Goal: Task Accomplishment & Management: Complete application form

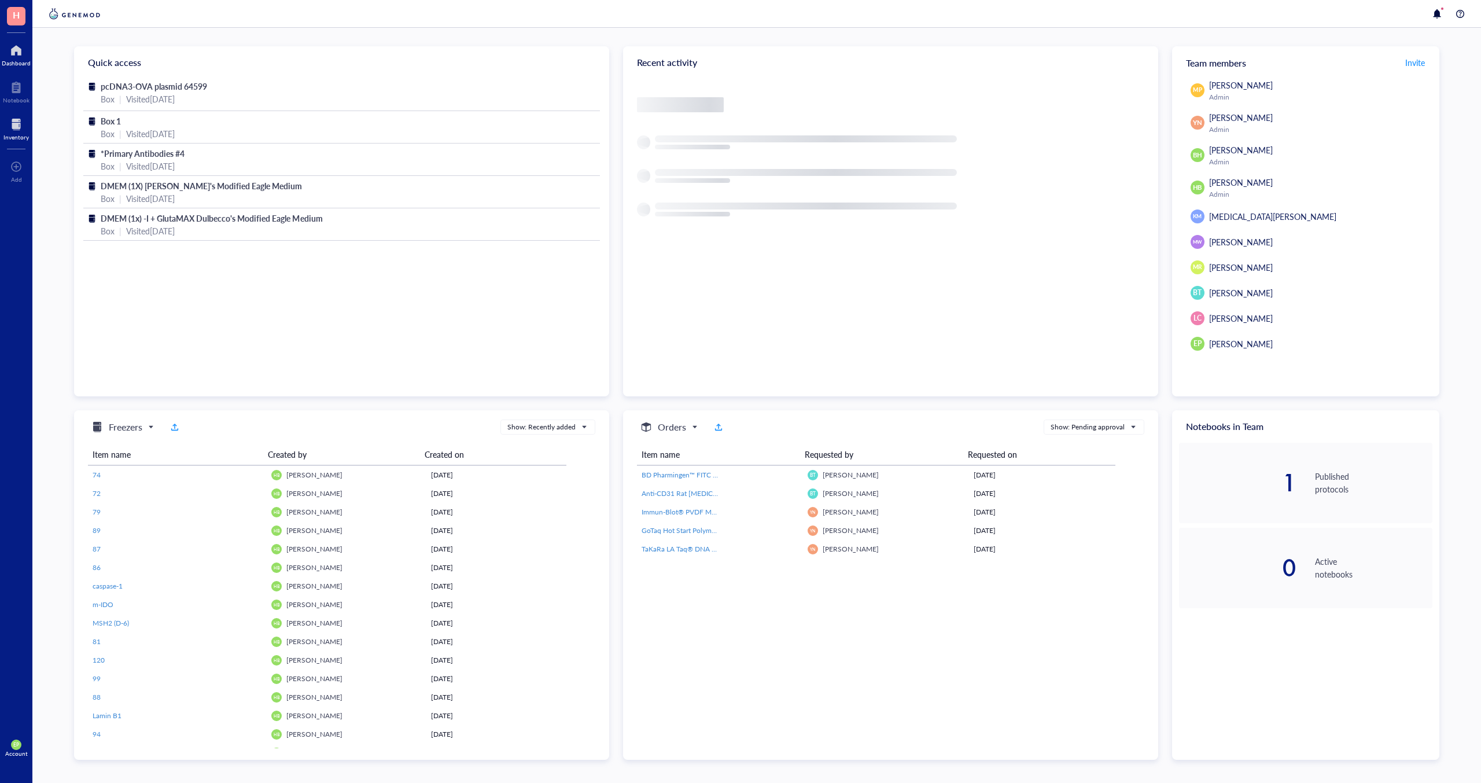
click at [20, 121] on div at bounding box center [15, 124] width 25 height 19
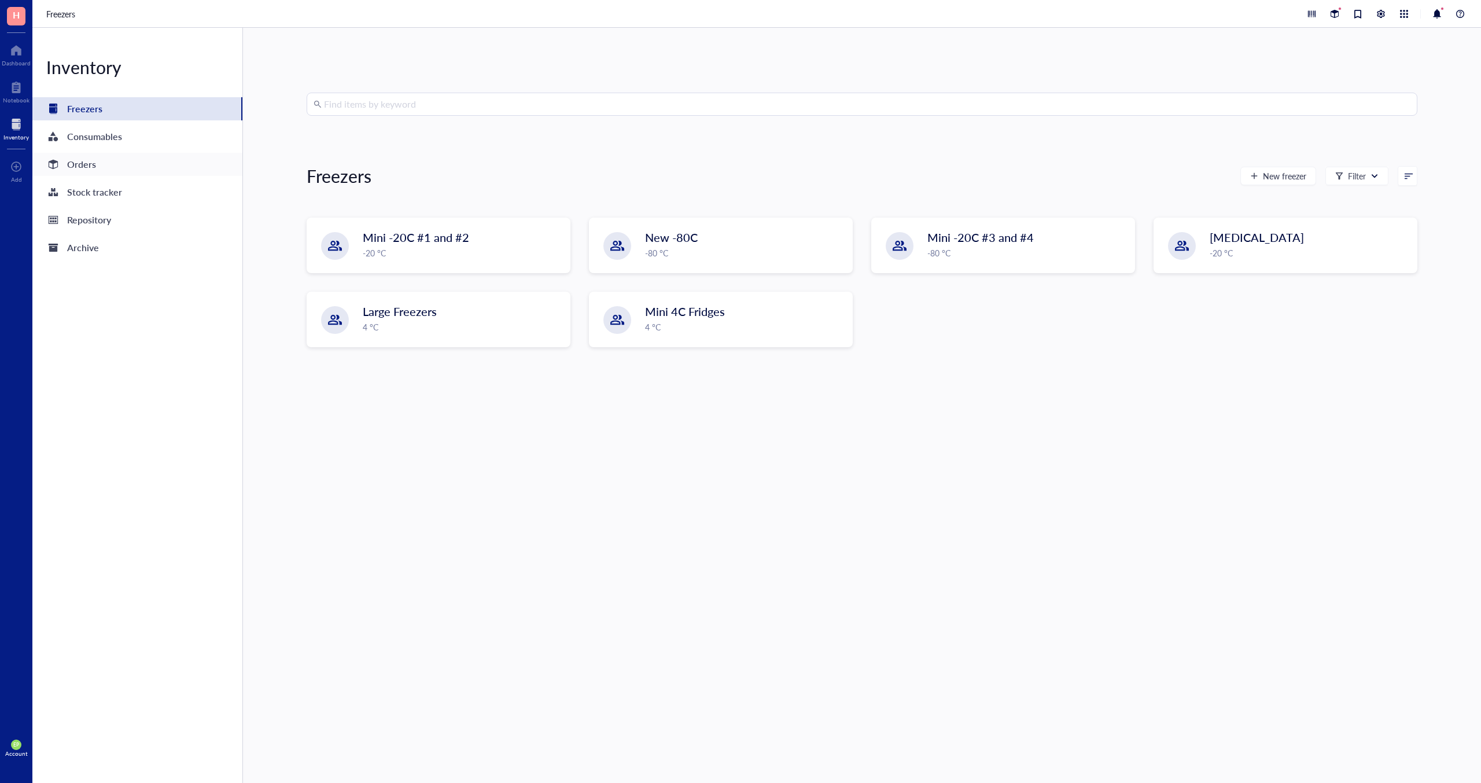
click at [76, 163] on div "Orders" at bounding box center [81, 164] width 29 height 16
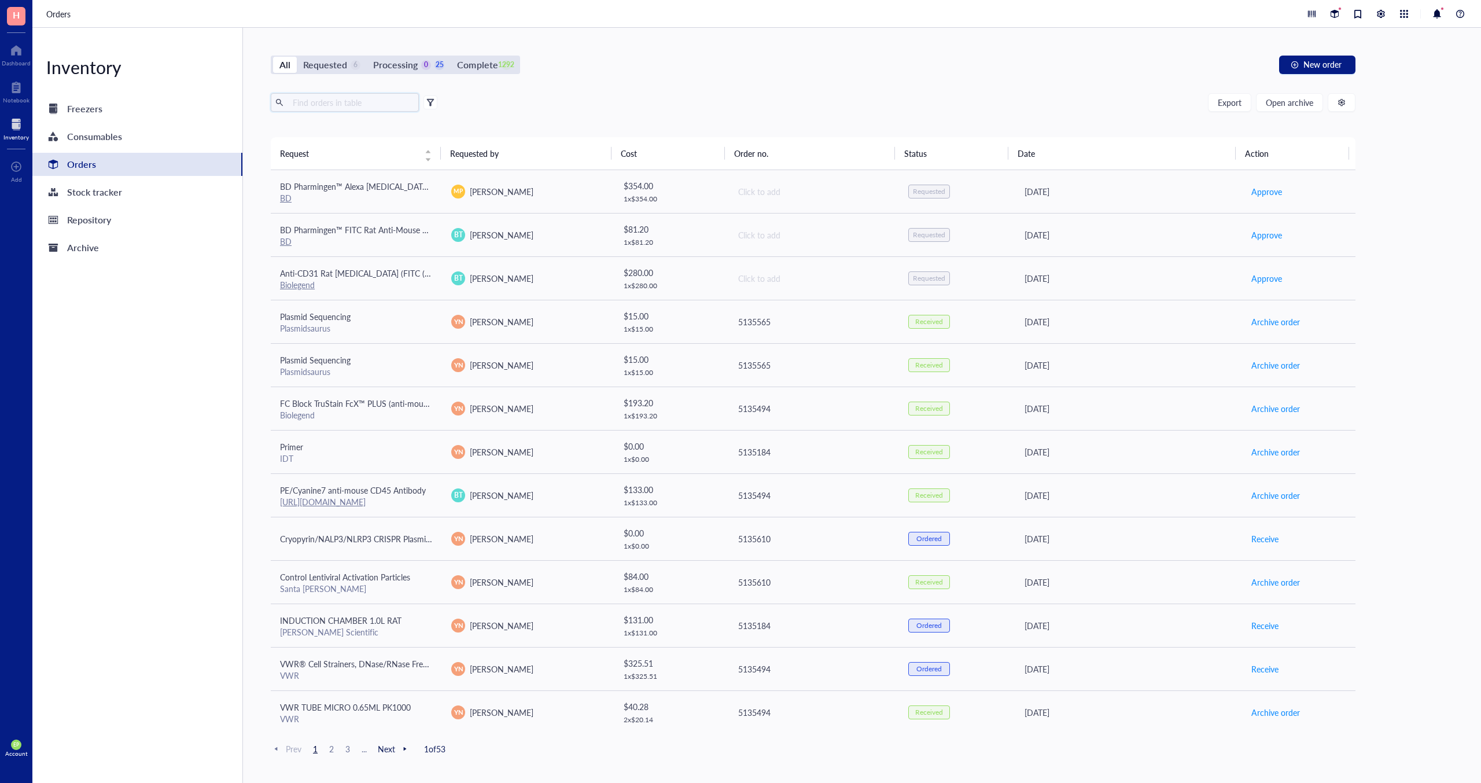
click at [321, 97] on input "text" at bounding box center [351, 102] width 126 height 17
type input "N"
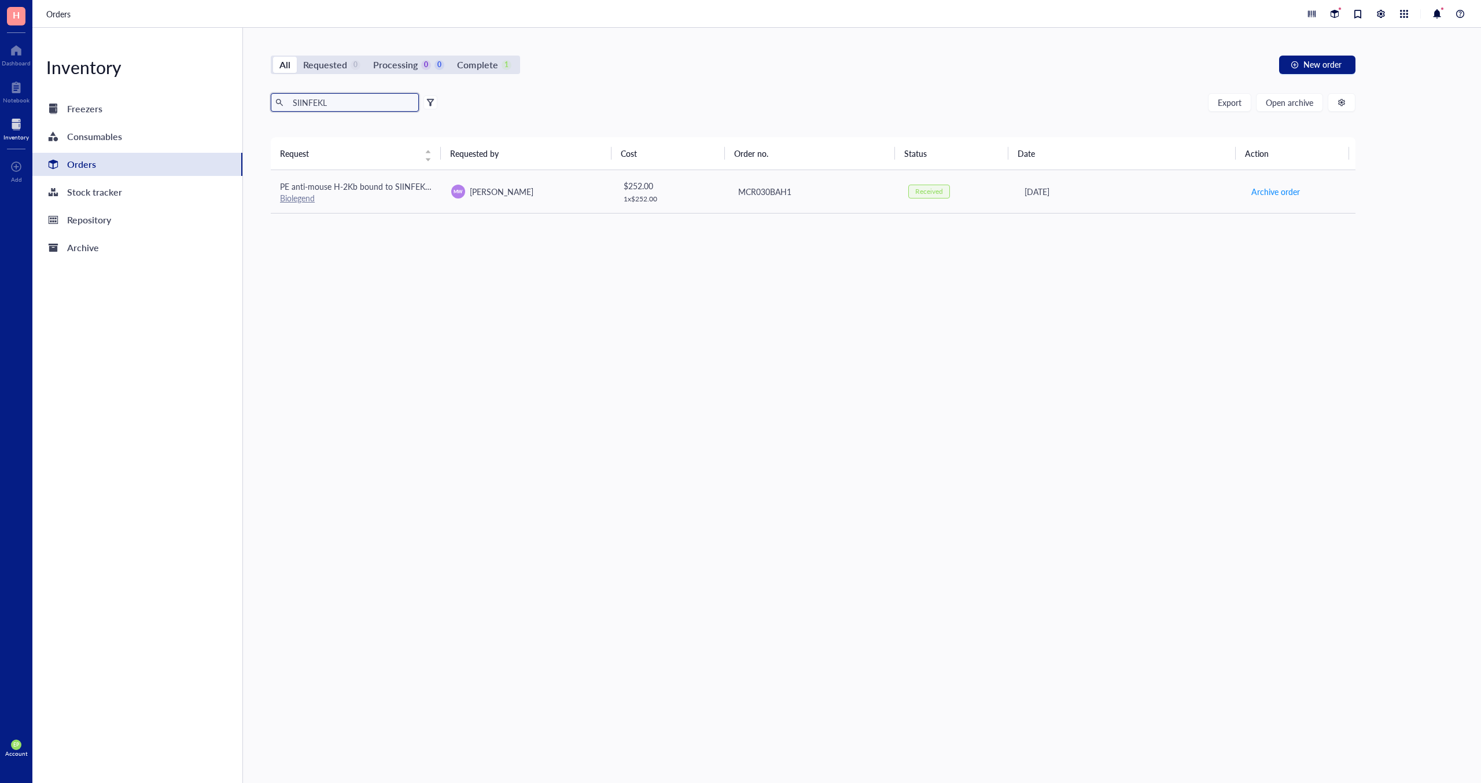
type input "SIINFEKL"
click at [371, 194] on div "Biolegend" at bounding box center [356, 198] width 153 height 10
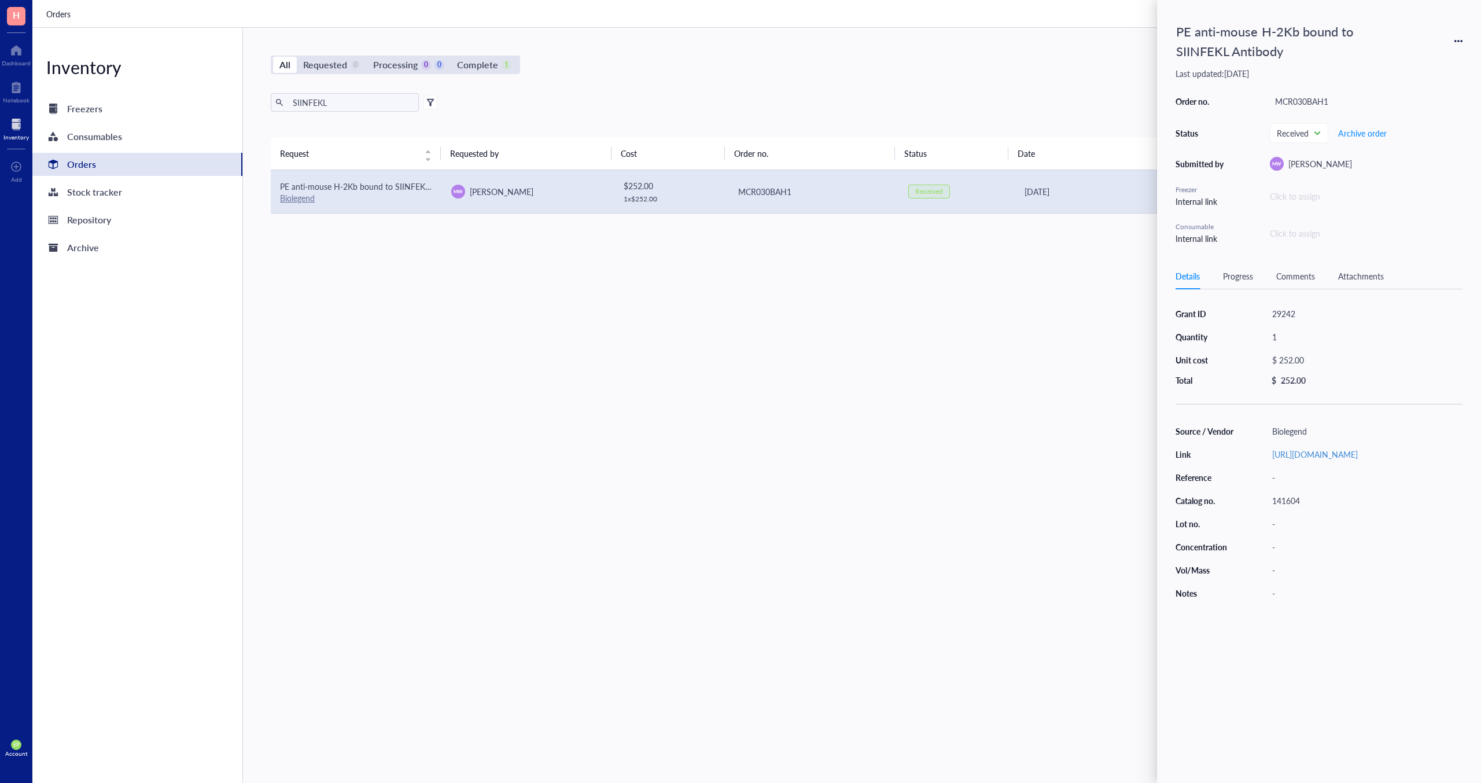
click at [69, 164] on div "Orders" at bounding box center [81, 164] width 29 height 16
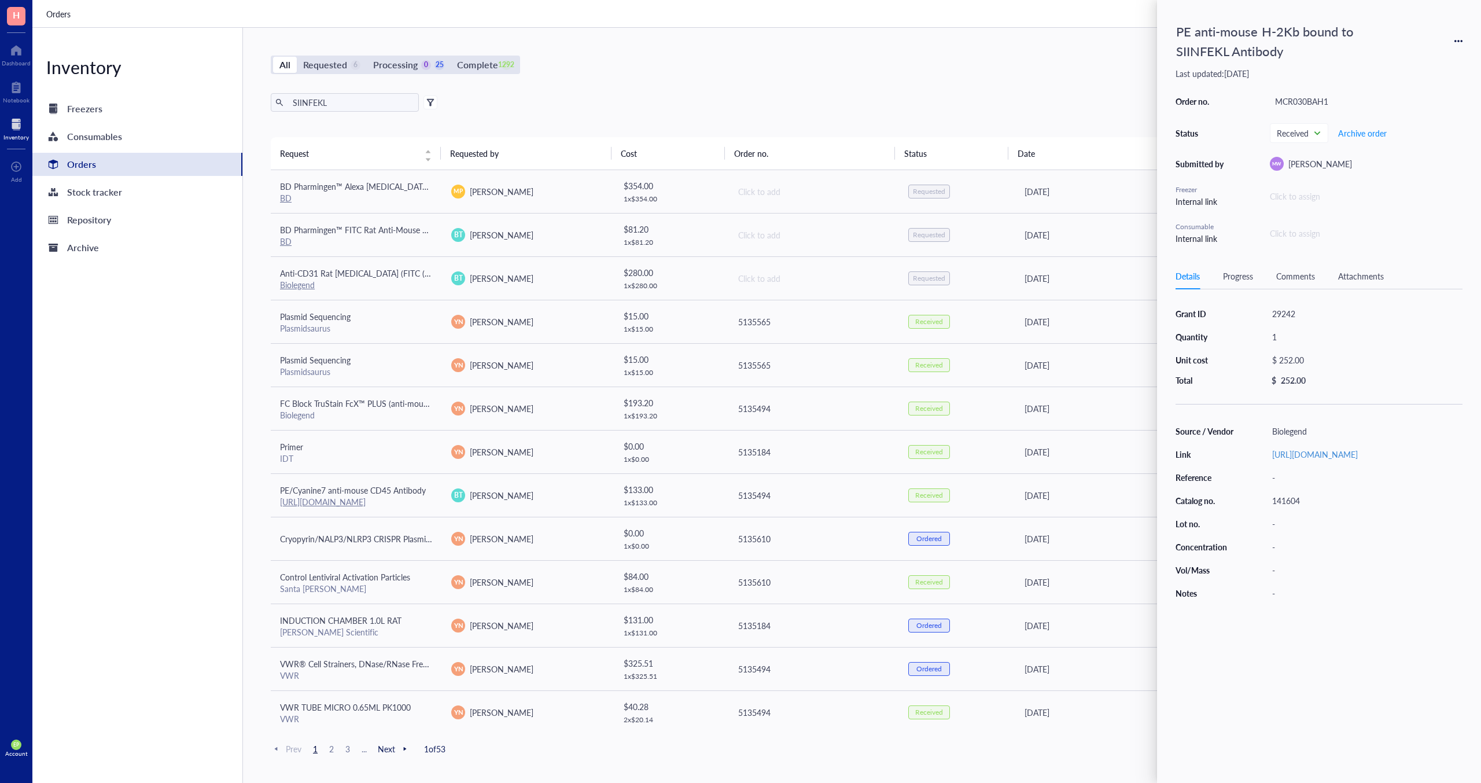
click at [947, 120] on div "SIINFEKL Export Open archive Requester Requested on Source / Vendor Last updated" at bounding box center [813, 115] width 1085 height 44
click at [89, 168] on div "Orders" at bounding box center [81, 164] width 29 height 16
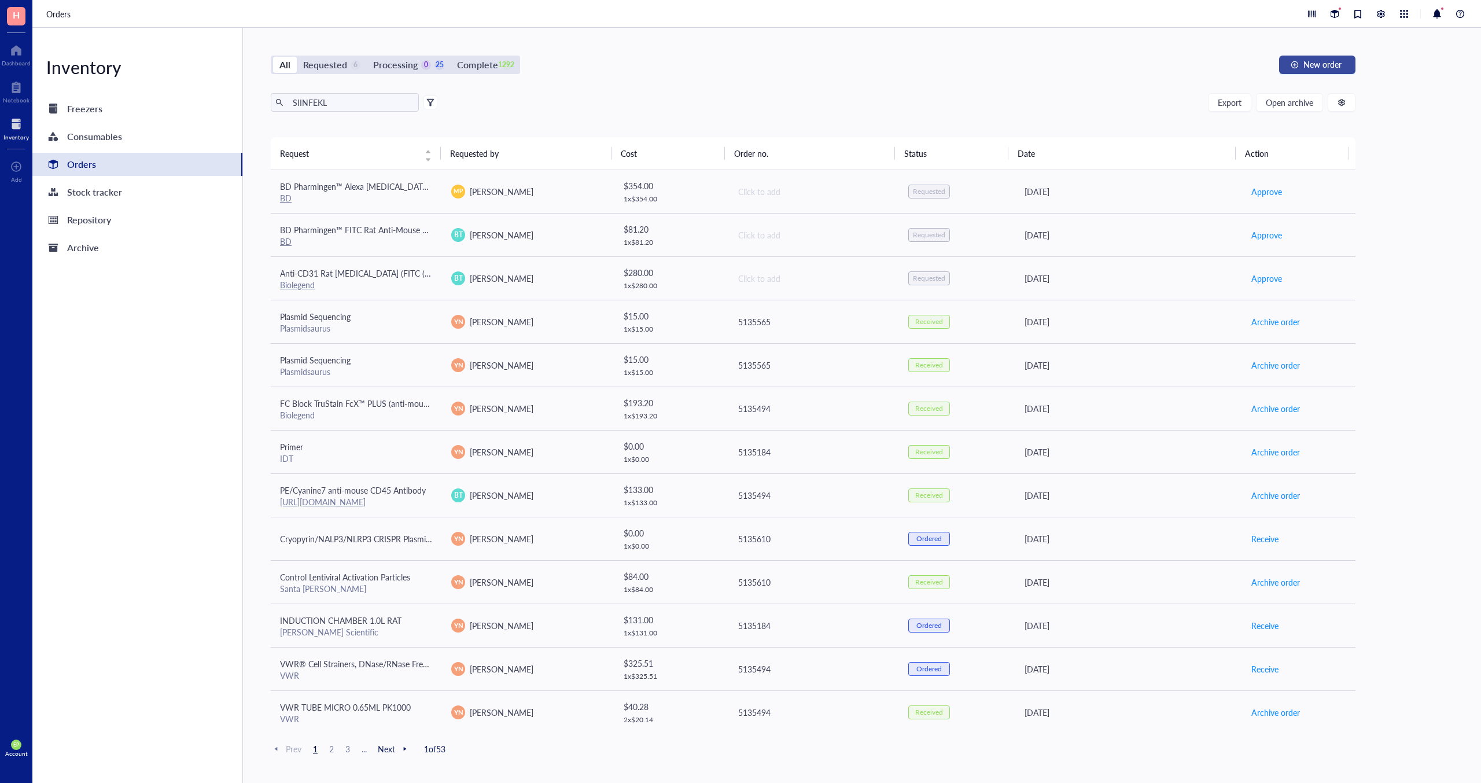
click at [1327, 60] on span "New order" at bounding box center [1322, 64] width 38 height 9
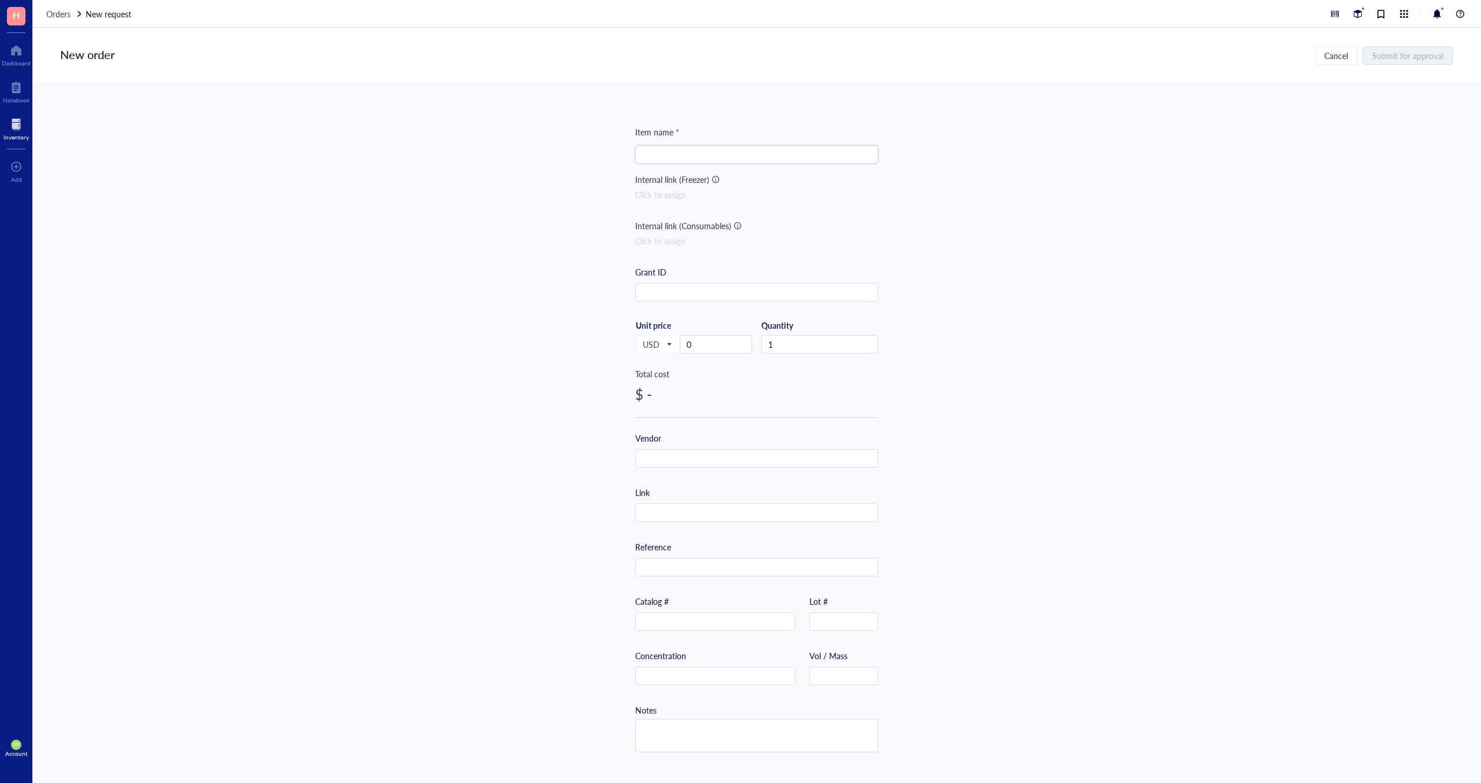
click at [698, 159] on input "search" at bounding box center [756, 154] width 229 height 17
type input "ç"
paste input "APC anti-mouse H-2Kb bound to SIINFEKL Antibody"
type input "APC anti-mouse H-2Kb bound to SIINFEKL Antibody"
click at [672, 460] on input "text" at bounding box center [757, 458] width 242 height 19
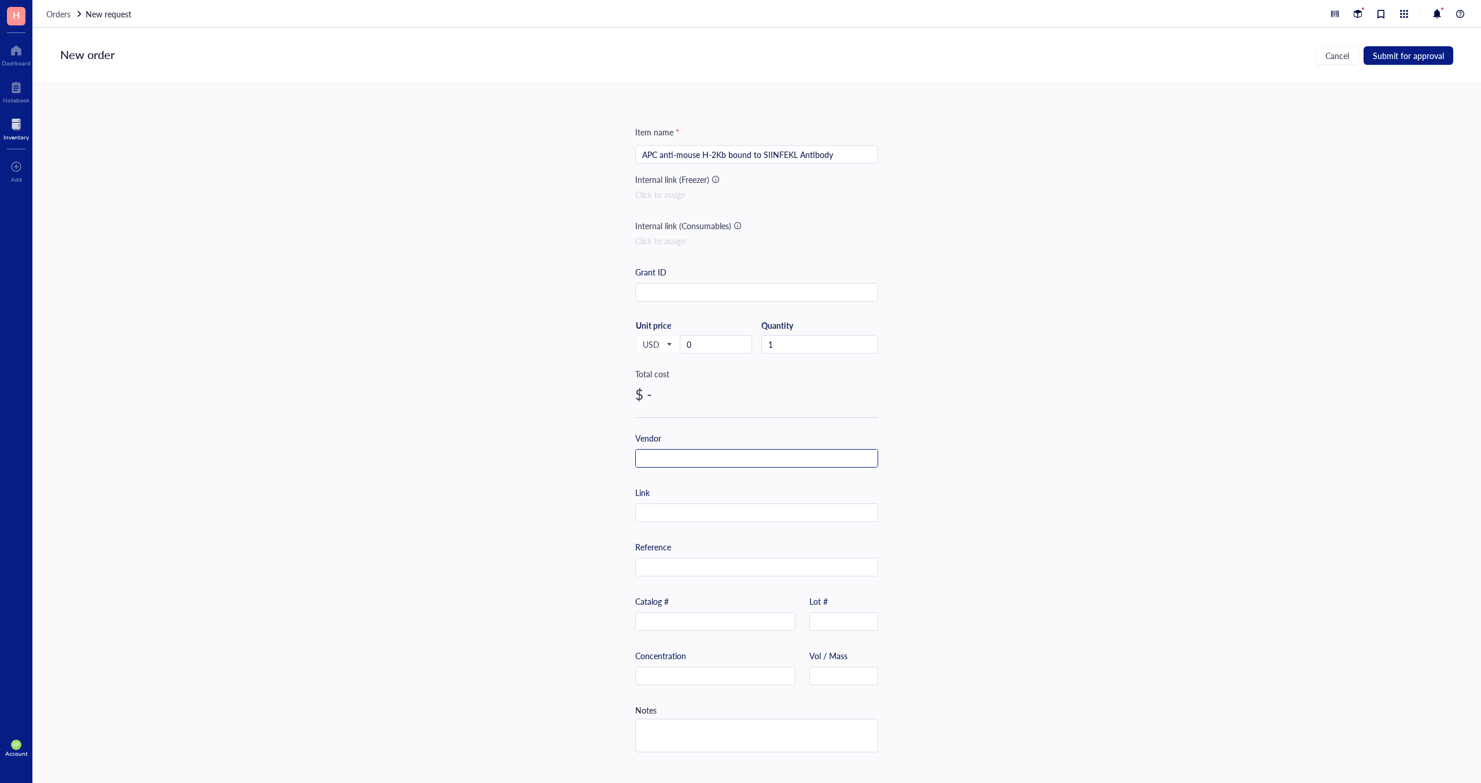
paste input "141605"
type input "141605"
drag, startPoint x: 673, startPoint y: 460, endPoint x: 625, endPoint y: 451, distance: 48.2
click at [625, 451] on div "Item name * APC anti-mouse H-2Kb bound to SIINFEKL Antibody Internal link (Free…" at bounding box center [756, 433] width 1449 height 699
click at [669, 621] on input "text" at bounding box center [715, 622] width 159 height 19
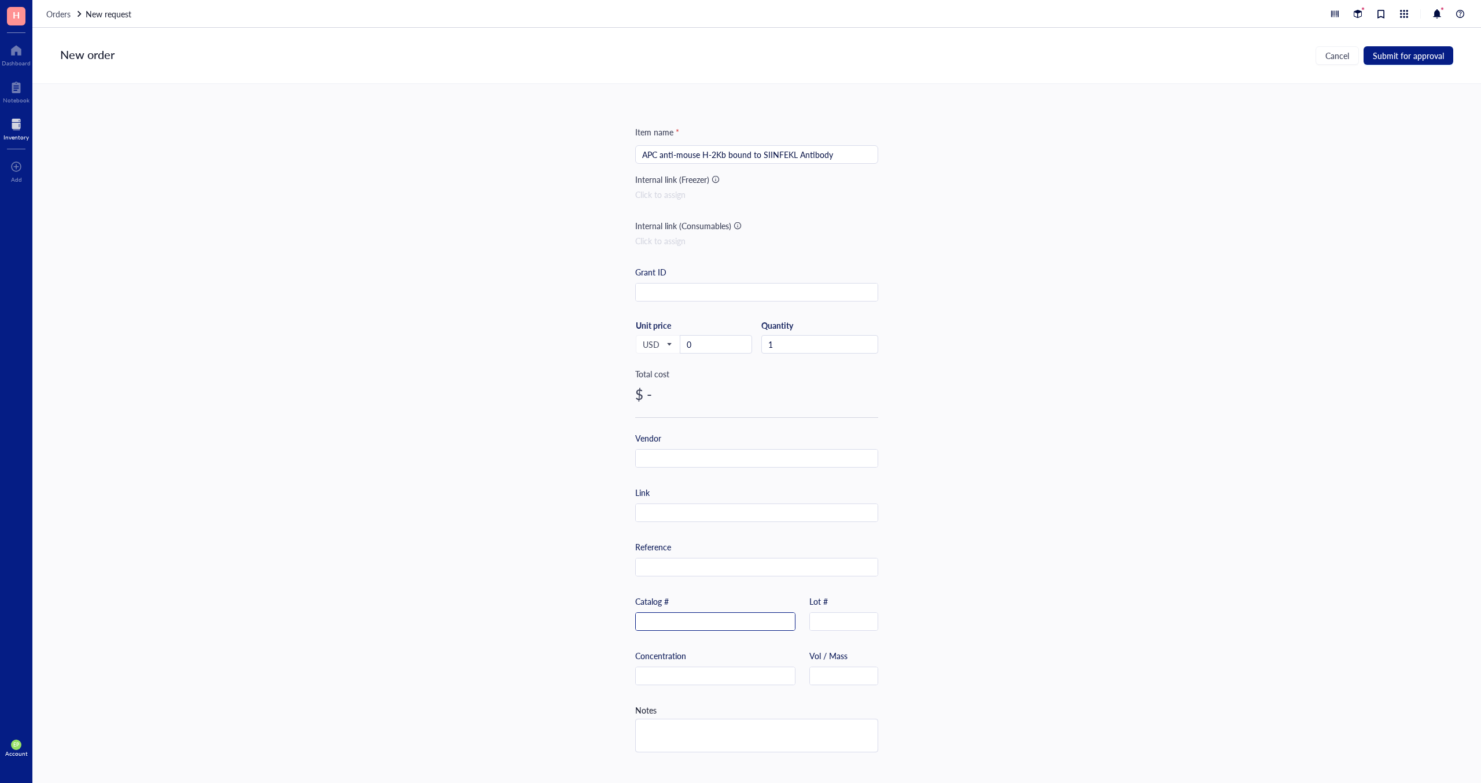
paste input "141605"
type input "141605"
click at [710, 345] on input "0" at bounding box center [715, 344] width 71 height 17
click at [716, 678] on input "text" at bounding box center [715, 676] width 159 height 19
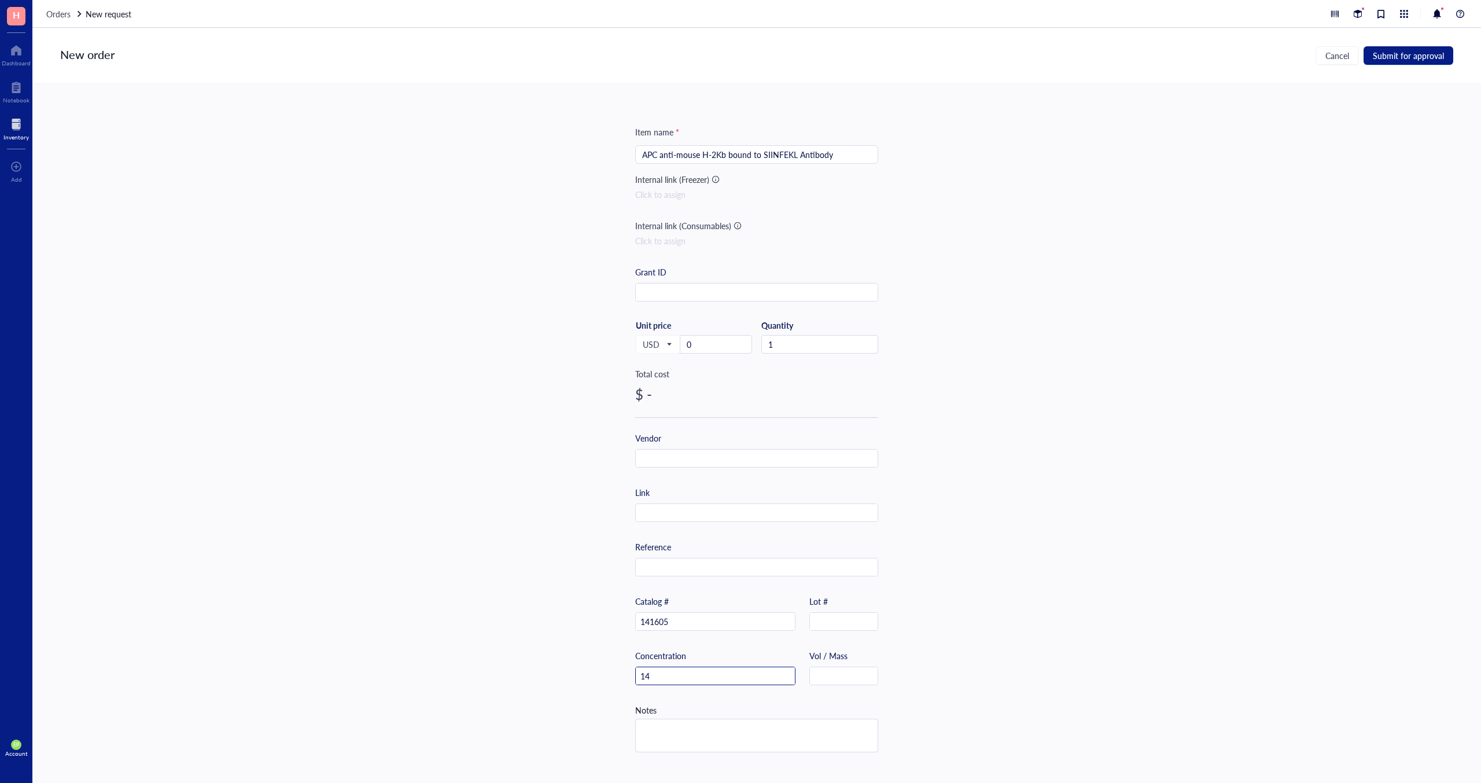
type input "1"
click at [839, 671] on input "text" at bounding box center [844, 676] width 68 height 19
type input "25 ug"
drag, startPoint x: 703, startPoint y: 341, endPoint x: 683, endPoint y: 339, distance: 20.4
click at [683, 339] on input "0" at bounding box center [715, 344] width 71 height 17
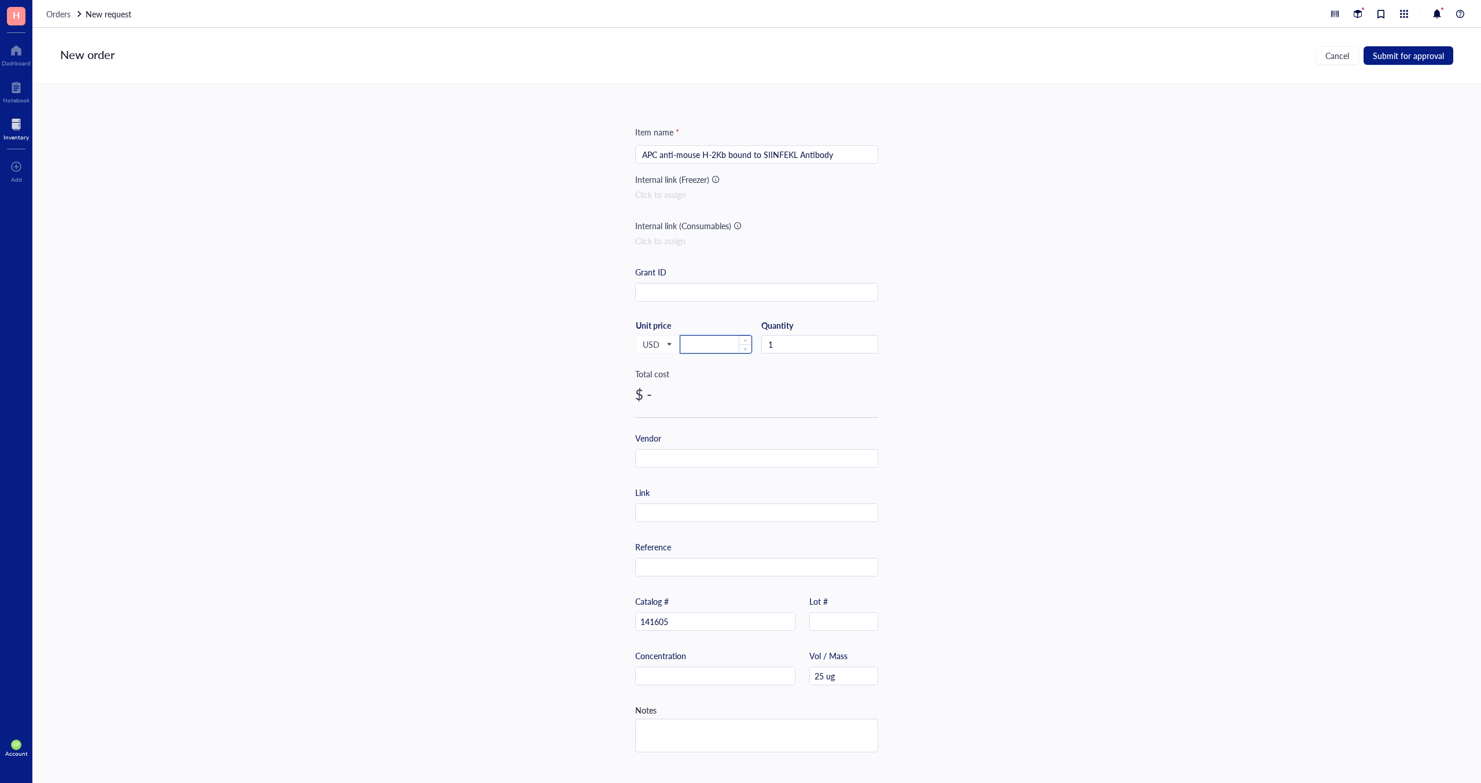
type input "2"
type input "113"
click at [555, 434] on div "Item name * APC anti-mouse H-2Kb bound to SIINFEKL Antibody Internal link (Free…" at bounding box center [756, 433] width 1449 height 699
click at [662, 454] on input "text" at bounding box center [757, 458] width 242 height 19
type input "Biolegend"
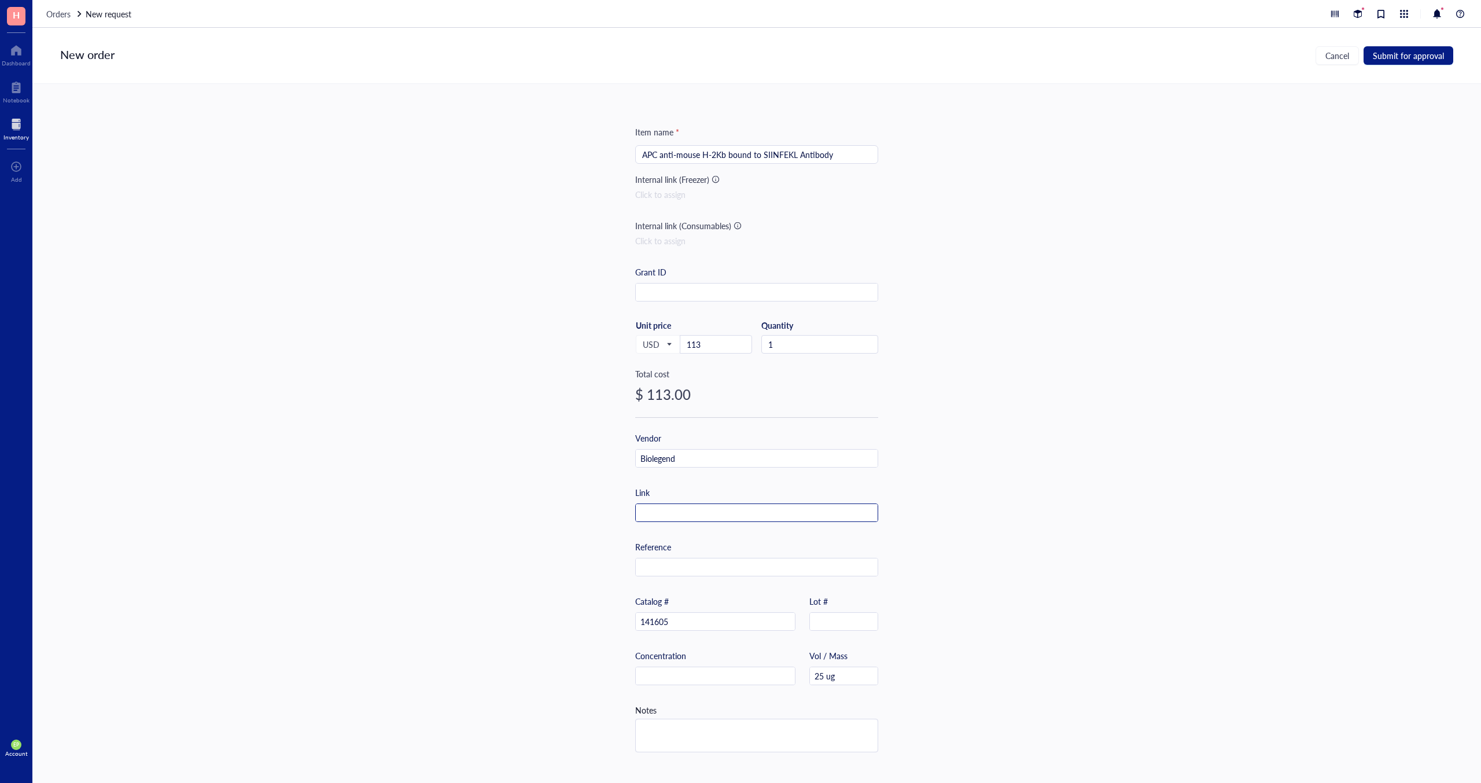
click at [666, 508] on input "text" at bounding box center [757, 513] width 242 height 19
paste input "[URL][DOMAIN_NAME]"
drag, startPoint x: 687, startPoint y: 515, endPoint x: 500, endPoint y: 519, distance: 186.9
click at [500, 519] on div "Item name * APC anti-mouse H-2Kb bound to SIINFEKL Antibody Internal link (Free…" at bounding box center [756, 433] width 1449 height 699
click at [822, 514] on input "[URL][DOMAIN_NAME]" at bounding box center [757, 513] width 242 height 19
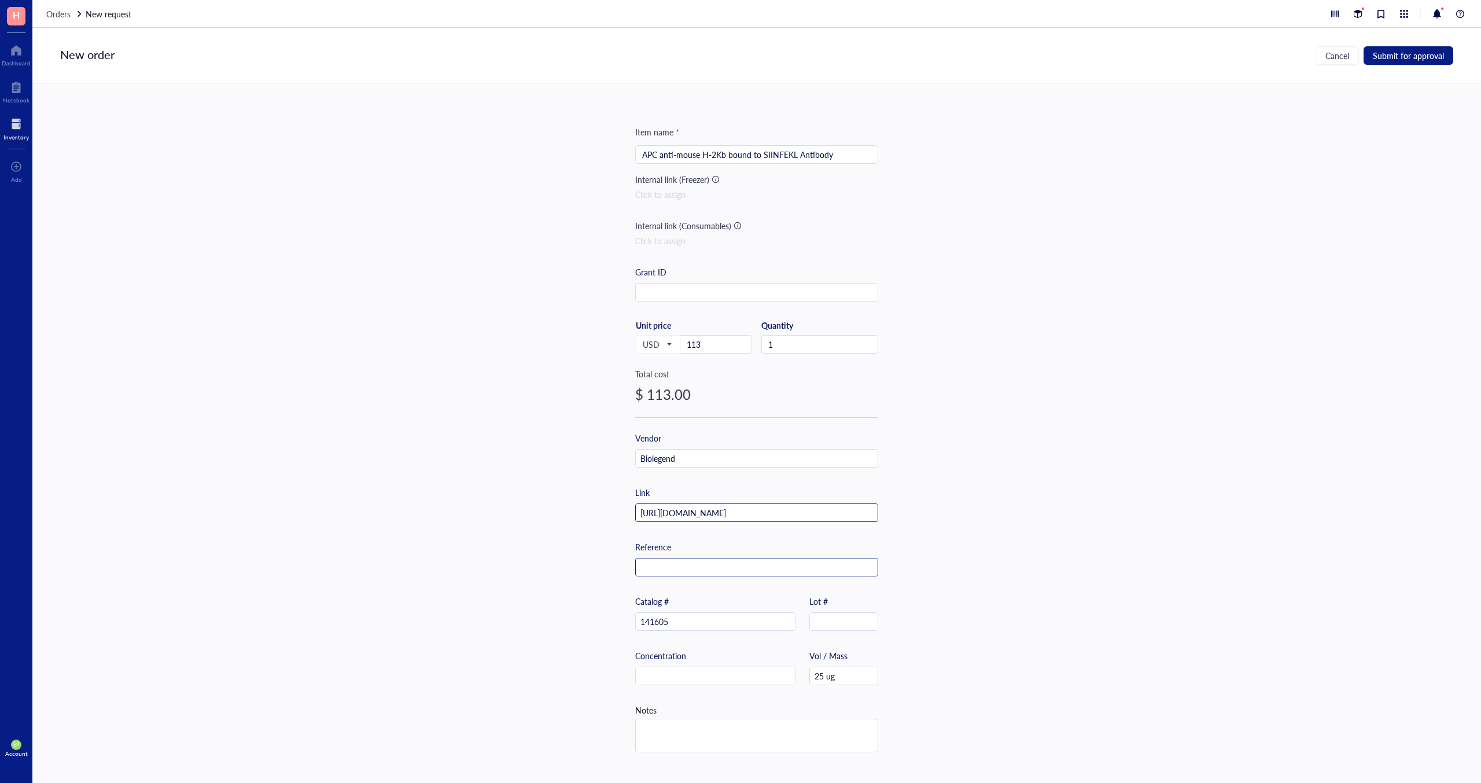
type input "[URL][DOMAIN_NAME]"
click at [701, 568] on input "text" at bounding box center [757, 567] width 242 height 19
click at [694, 637] on div "Catalog # 141605 Lot #" at bounding box center [756, 622] width 243 height 54
click at [687, 302] on div "Item name * APC anti-mouse H-2Kb bound to SIINFEKL Antibody Internal link (Free…" at bounding box center [756, 446] width 243 height 640
click at [688, 296] on input "text" at bounding box center [757, 292] width 242 height 19
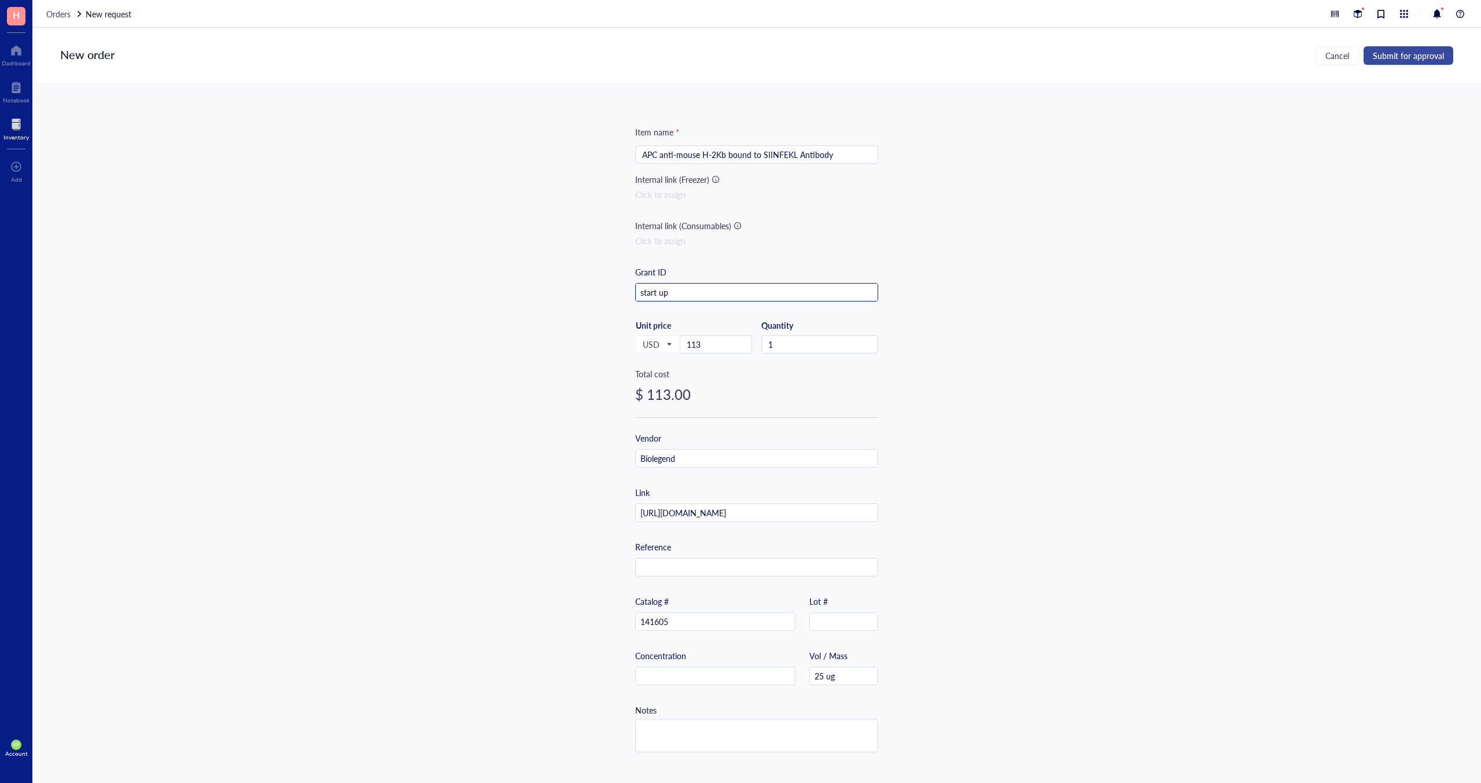
type input "start up"
click at [1398, 58] on span "Submit for approval" at bounding box center [1408, 55] width 71 height 9
